Goal: Participate in discussion

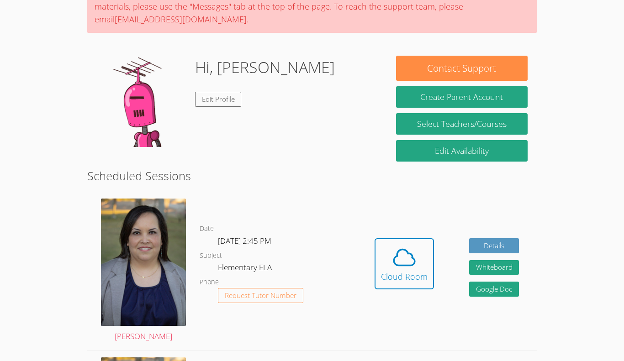
scroll to position [93, 0]
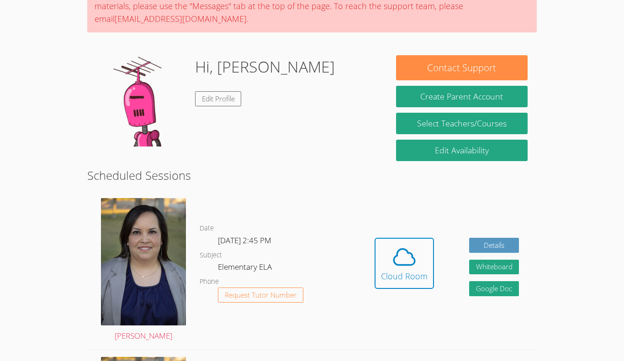
click at [415, 291] on link "Cloud Room" at bounding box center [404, 267] width 59 height 58
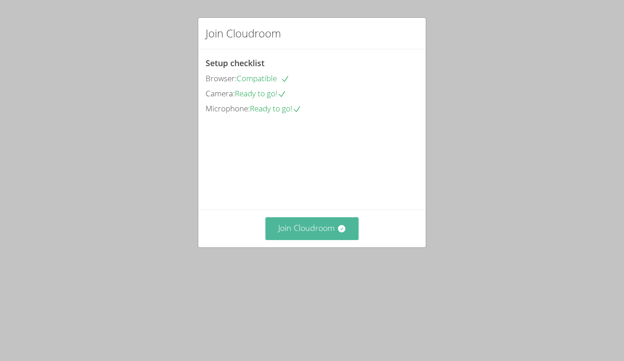
click at [318, 240] on button "Join Cloudroom" at bounding box center [313, 229] width 94 height 22
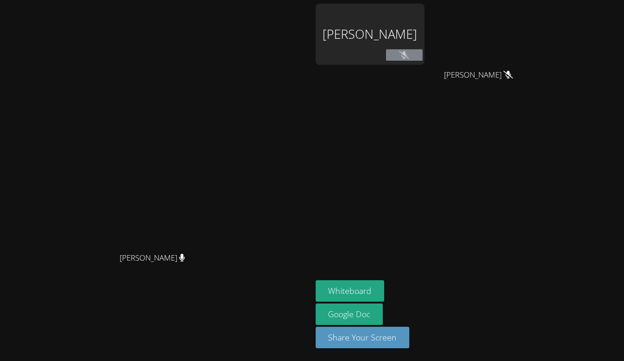
click at [409, 54] on icon at bounding box center [404, 55] width 10 height 8
click at [409, 55] on icon at bounding box center [404, 55] width 10 height 8
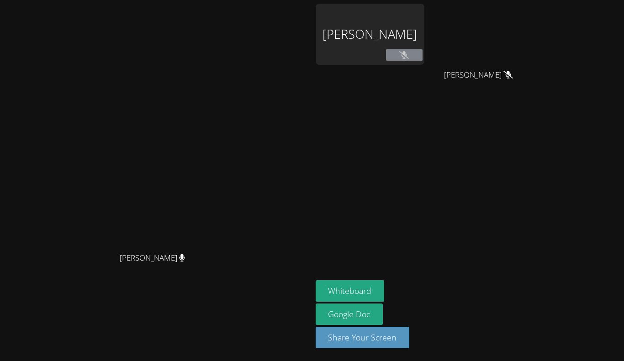
click at [409, 55] on icon at bounding box center [404, 55] width 10 height 8
click at [419, 54] on div "[PERSON_NAME]" at bounding box center [370, 34] width 109 height 61
click at [409, 55] on icon at bounding box center [404, 55] width 10 height 8
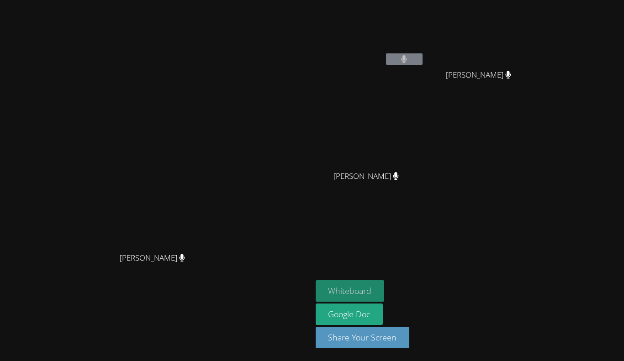
click at [385, 294] on button "Whiteboard" at bounding box center [350, 291] width 69 height 21
click at [423, 63] on button at bounding box center [404, 58] width 37 height 11
click at [423, 57] on button at bounding box center [404, 58] width 37 height 11
click at [423, 58] on button at bounding box center [404, 58] width 37 height 11
click at [348, 249] on aside "Calvin Truong Kaydence Rodriguez Kaydence Rodriguez Thy Huynh Thy Huynh Whitebo…" at bounding box center [426, 180] width 229 height 361
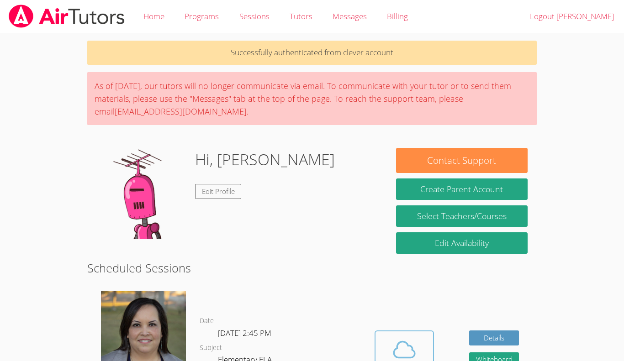
click at [386, 340] on span at bounding box center [404, 350] width 47 height 26
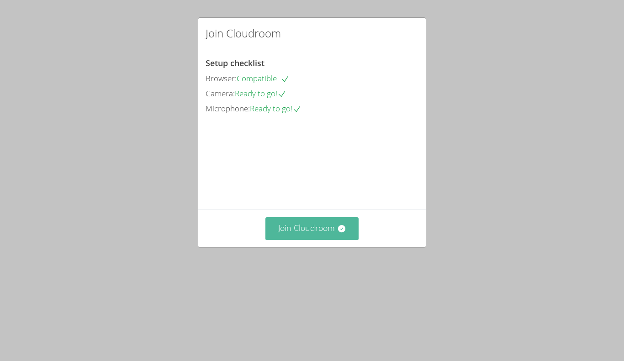
click at [319, 240] on button "Join Cloudroom" at bounding box center [313, 229] width 94 height 22
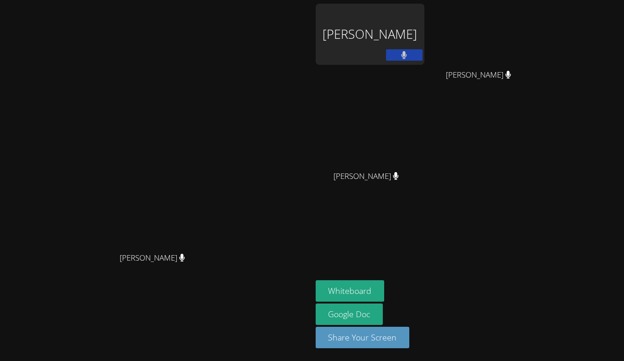
click at [423, 49] on button at bounding box center [404, 54] width 37 height 11
click at [409, 54] on icon at bounding box center [404, 55] width 10 height 8
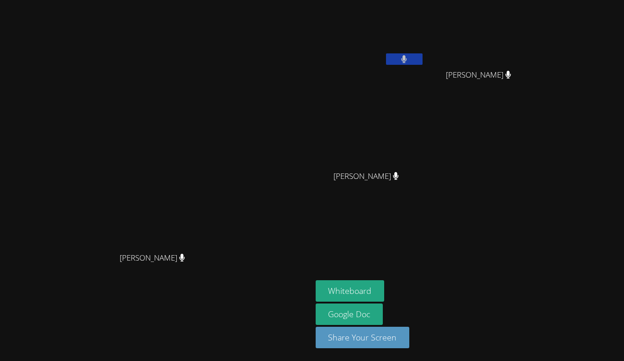
click at [425, 48] on video at bounding box center [370, 34] width 109 height 61
click at [407, 58] on icon at bounding box center [404, 59] width 5 height 8
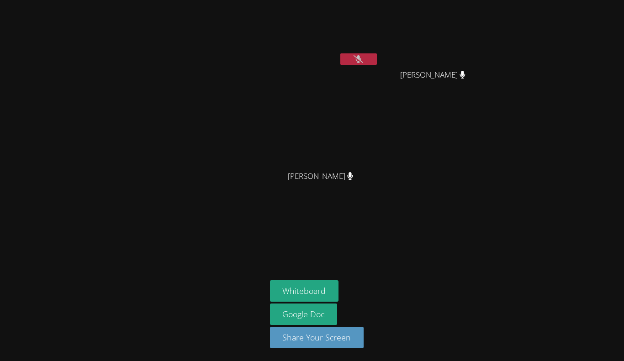
click at [348, 62] on button at bounding box center [358, 58] width 37 height 11
click at [366, 61] on button at bounding box center [358, 58] width 37 height 11
click at [370, 56] on button at bounding box center [358, 58] width 37 height 11
click at [365, 57] on button at bounding box center [358, 58] width 37 height 11
click at [371, 58] on button at bounding box center [358, 58] width 37 height 11
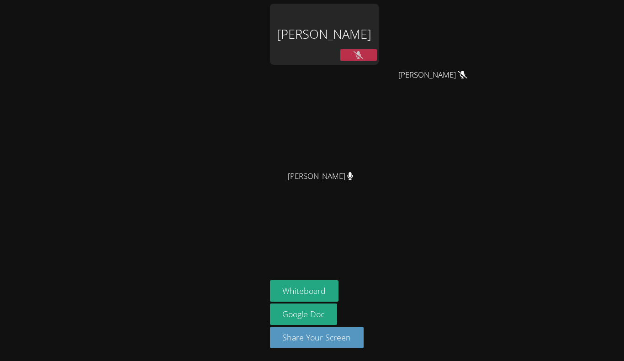
click at [360, 53] on icon at bounding box center [359, 55] width 10 height 8
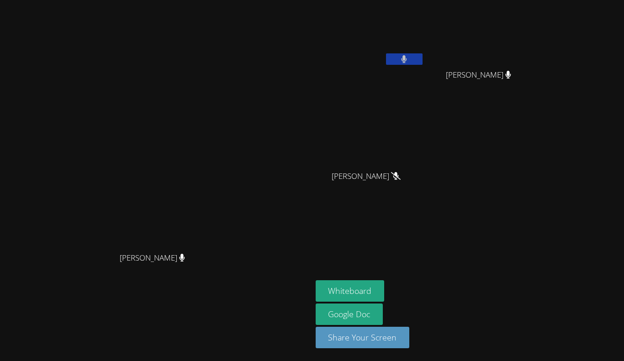
click at [423, 65] on div at bounding box center [404, 60] width 37 height 14
click at [423, 64] on button at bounding box center [404, 58] width 37 height 11
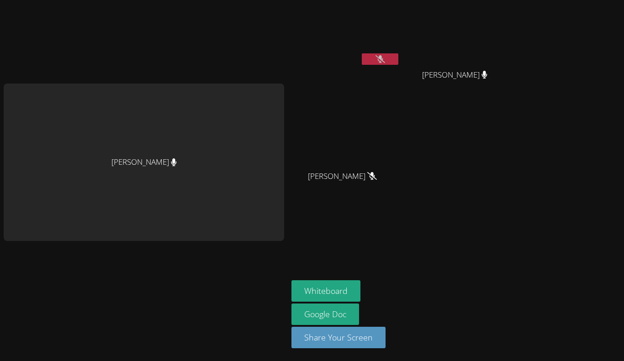
click at [388, 62] on button at bounding box center [380, 58] width 37 height 11
click at [389, 55] on button at bounding box center [380, 58] width 37 height 11
click at [383, 54] on button at bounding box center [380, 58] width 37 height 11
click at [388, 54] on button at bounding box center [380, 58] width 37 height 11
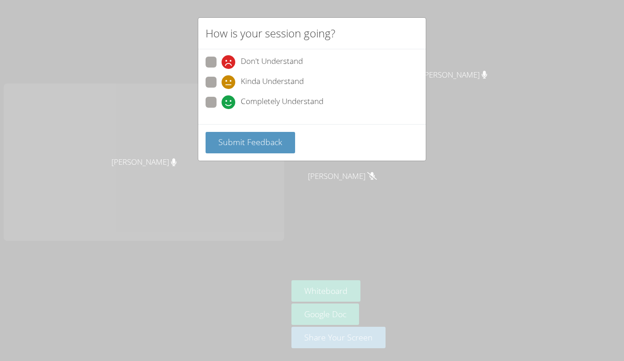
click at [222, 109] on span at bounding box center [222, 109] width 0 height 0
click at [222, 104] on input "Completely Understand" at bounding box center [226, 101] width 8 height 8
radio input "true"
click at [231, 149] on button "Submit Feedback" at bounding box center [251, 142] width 90 height 21
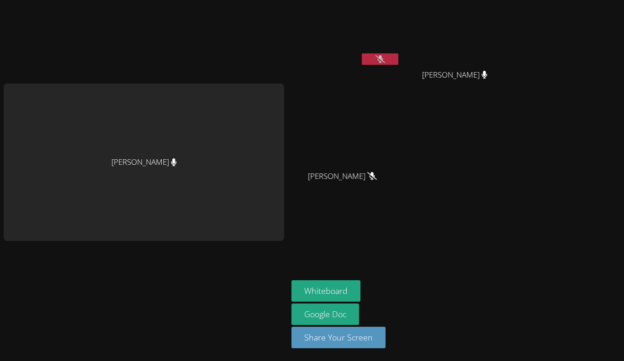
click at [386, 58] on button at bounding box center [380, 58] width 37 height 11
click at [382, 53] on button at bounding box center [380, 58] width 37 height 11
click at [393, 62] on button at bounding box center [380, 58] width 37 height 11
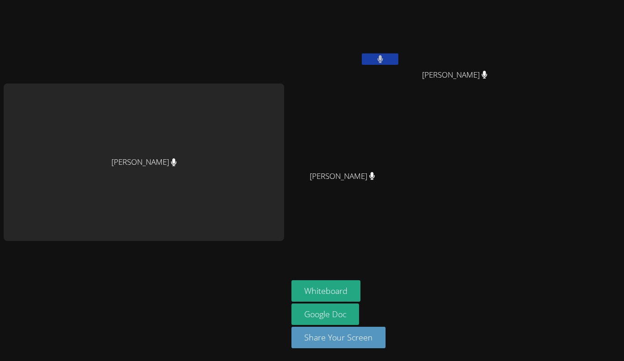
click at [384, 57] on button at bounding box center [380, 58] width 37 height 11
click at [386, 62] on button at bounding box center [380, 58] width 37 height 11
click at [388, 61] on button at bounding box center [380, 58] width 37 height 11
click at [383, 57] on button at bounding box center [380, 58] width 37 height 11
